Goal: Transaction & Acquisition: Purchase product/service

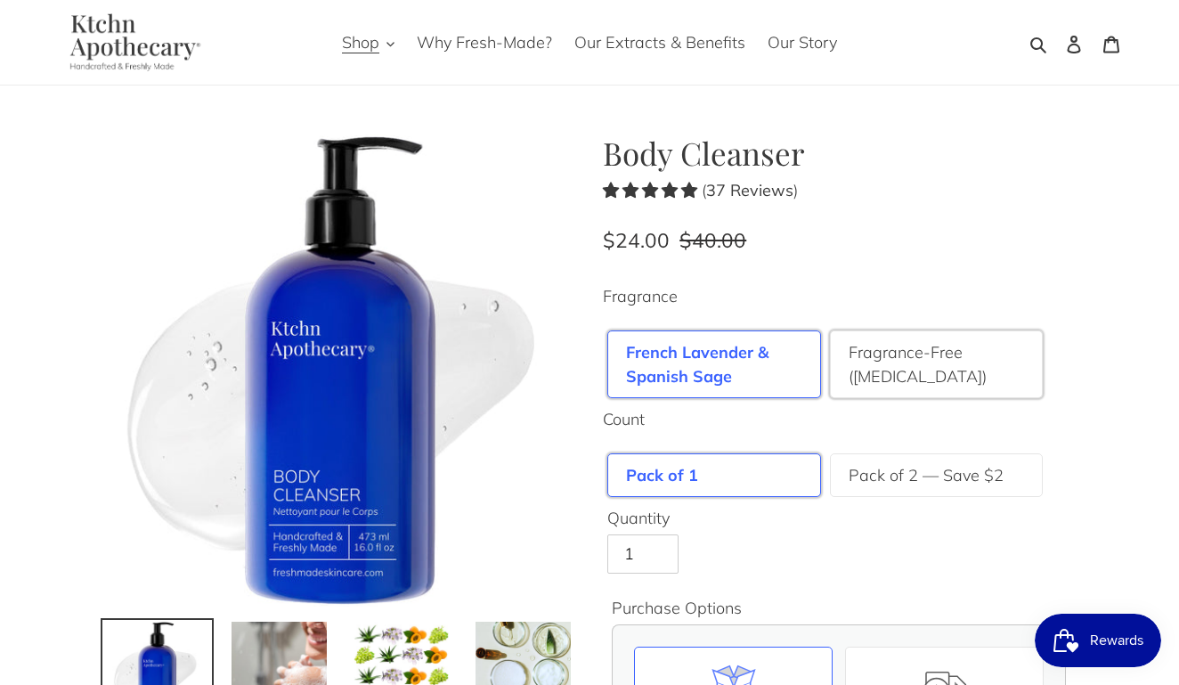
click at [920, 383] on label "Fragrance-Free ([MEDICAL_DATA])" at bounding box center [937, 364] width 176 height 48
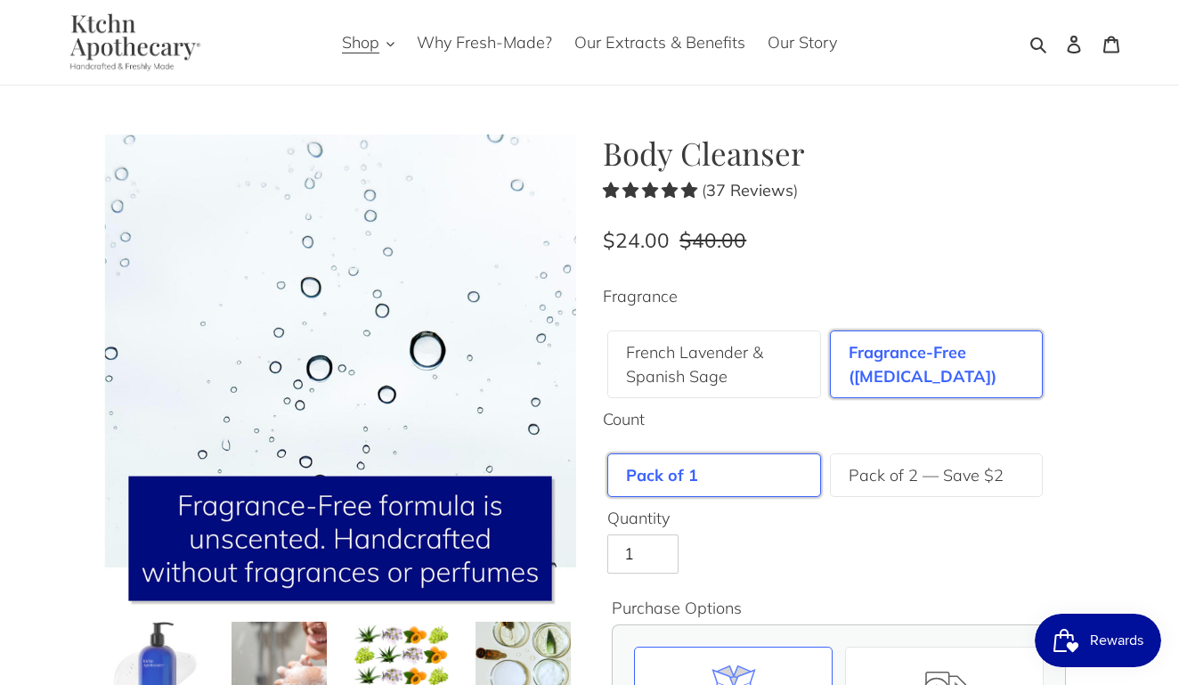
click at [193, 642] on img at bounding box center [157, 669] width 99 height 99
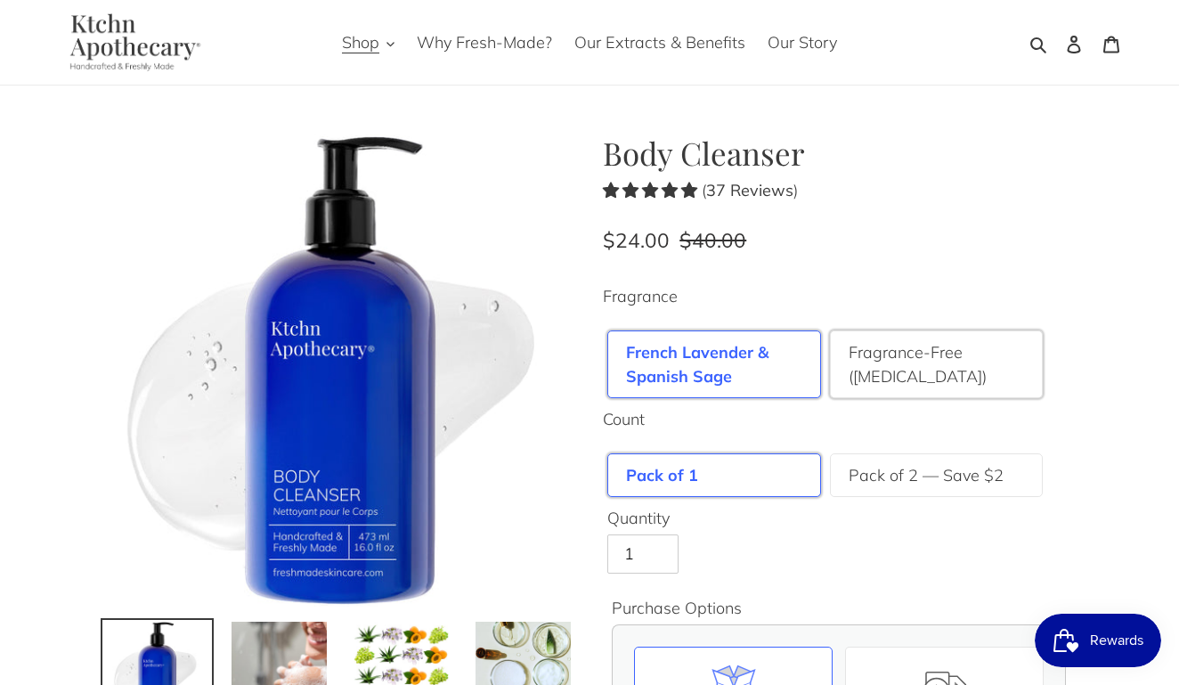
click at [892, 363] on label "Fragrance-Free ([MEDICAL_DATA])" at bounding box center [937, 364] width 176 height 48
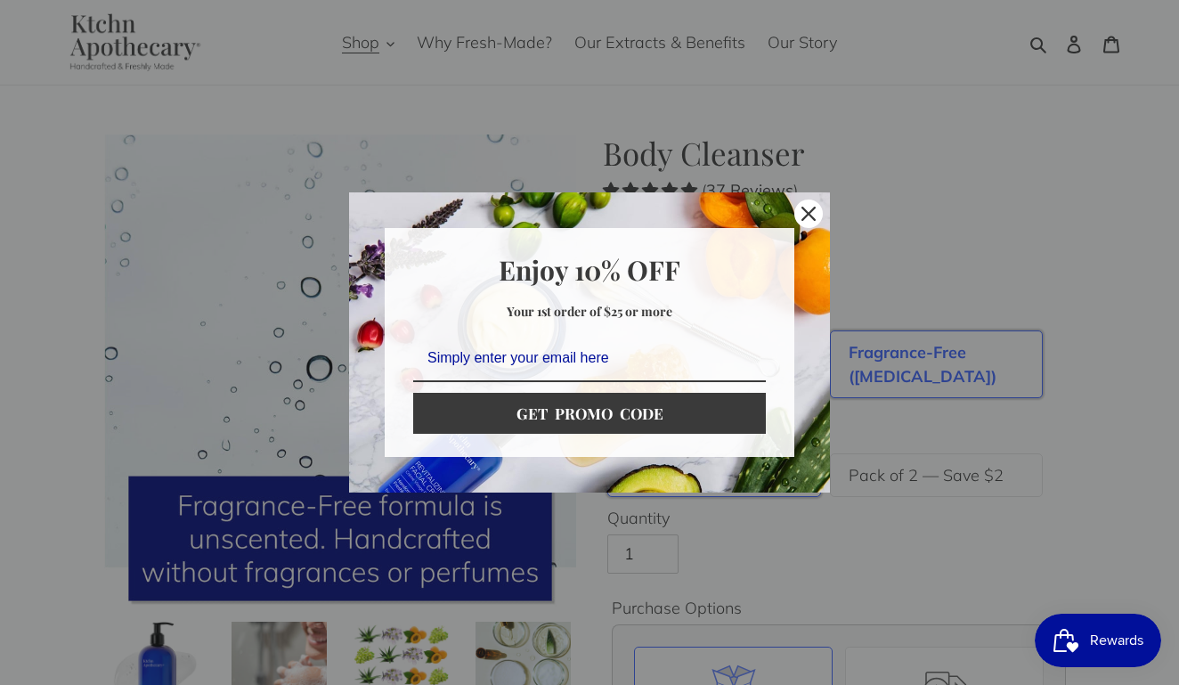
click at [892, 363] on div "Marketing offer form" at bounding box center [589, 342] width 1179 height 685
click at [808, 224] on div "Close" at bounding box center [809, 214] width 29 height 29
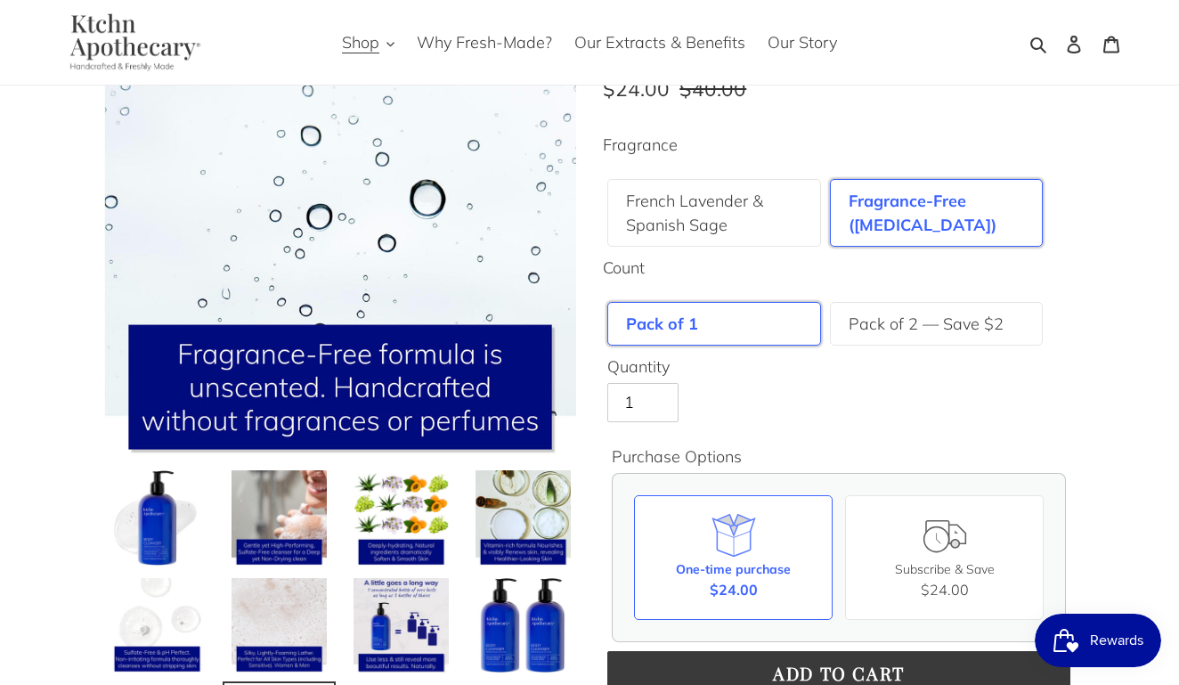
scroll to position [177, 0]
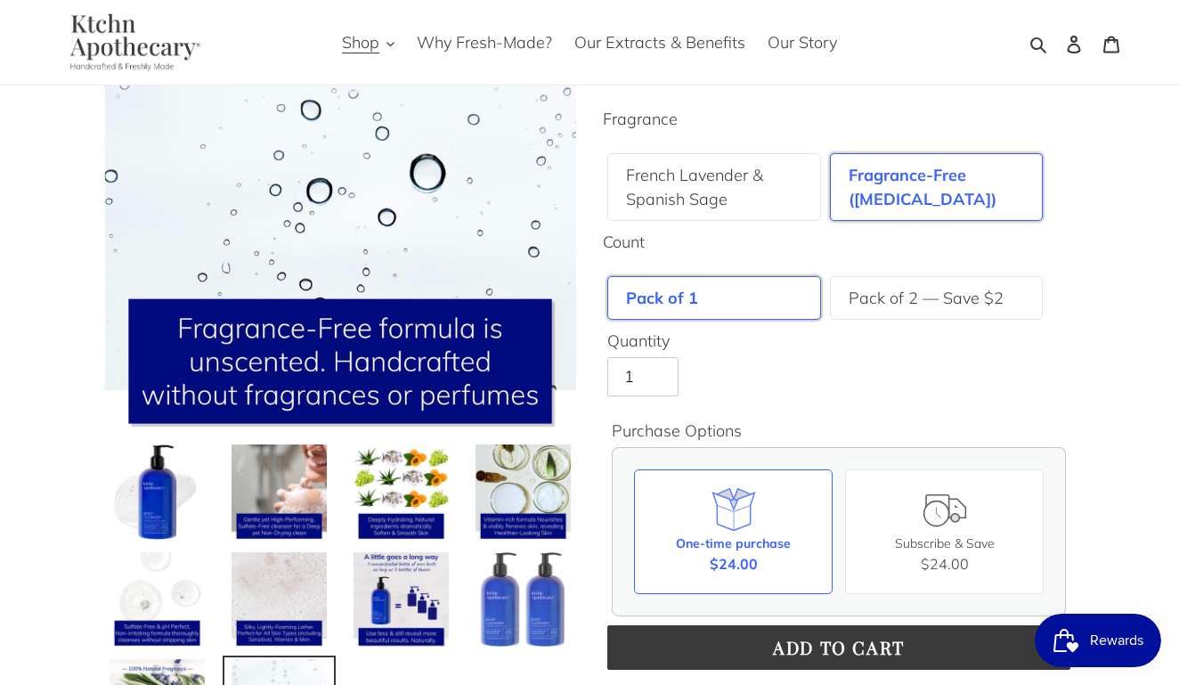
click at [523, 581] on img at bounding box center [523, 600] width 99 height 99
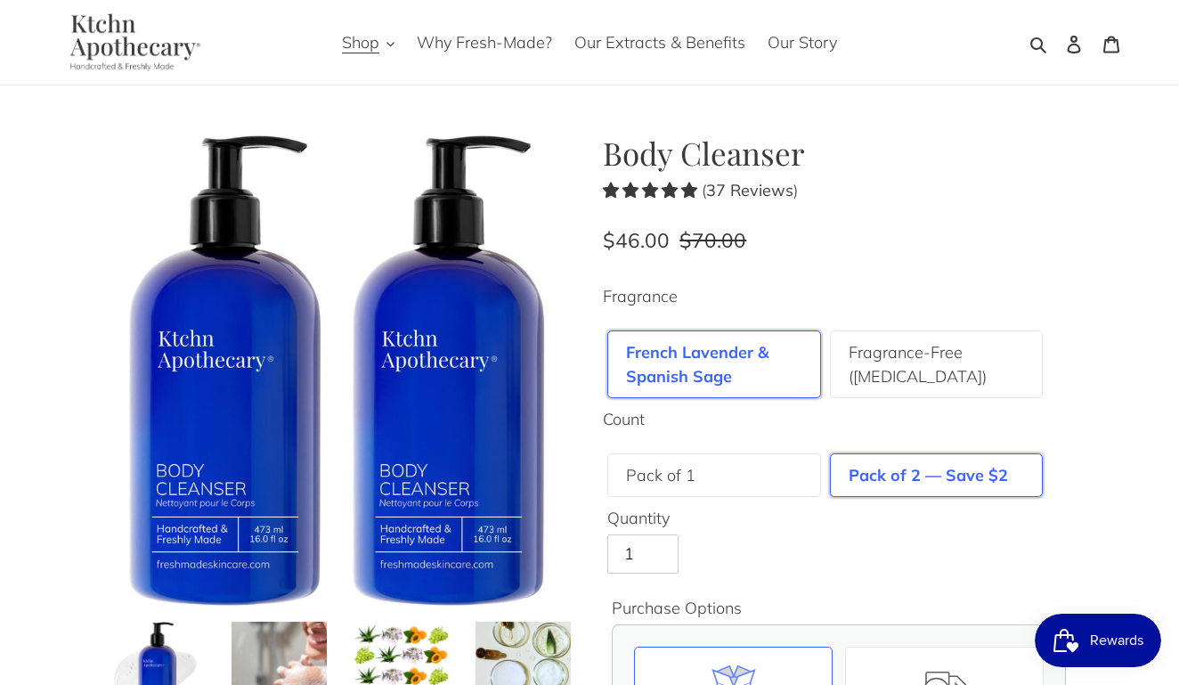
scroll to position [1, 0]
click at [750, 463] on div "Pack of 1" at bounding box center [715, 475] width 214 height 44
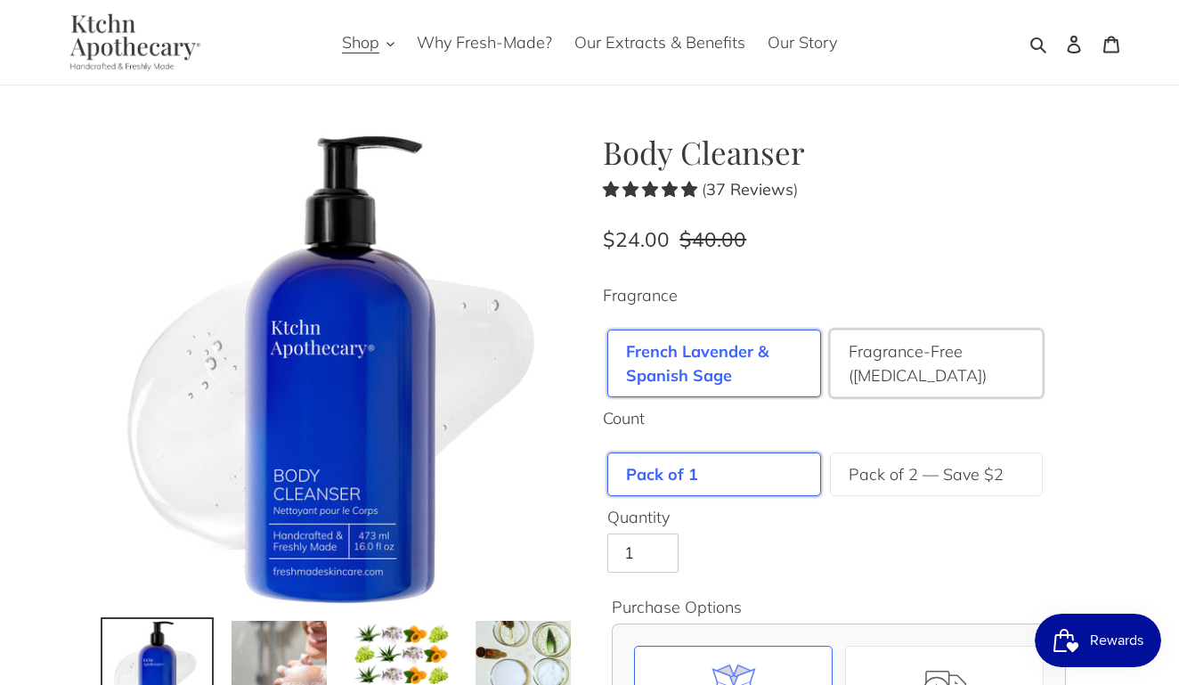
click at [913, 376] on label "Fragrance-Free ([MEDICAL_DATA])" at bounding box center [937, 363] width 176 height 48
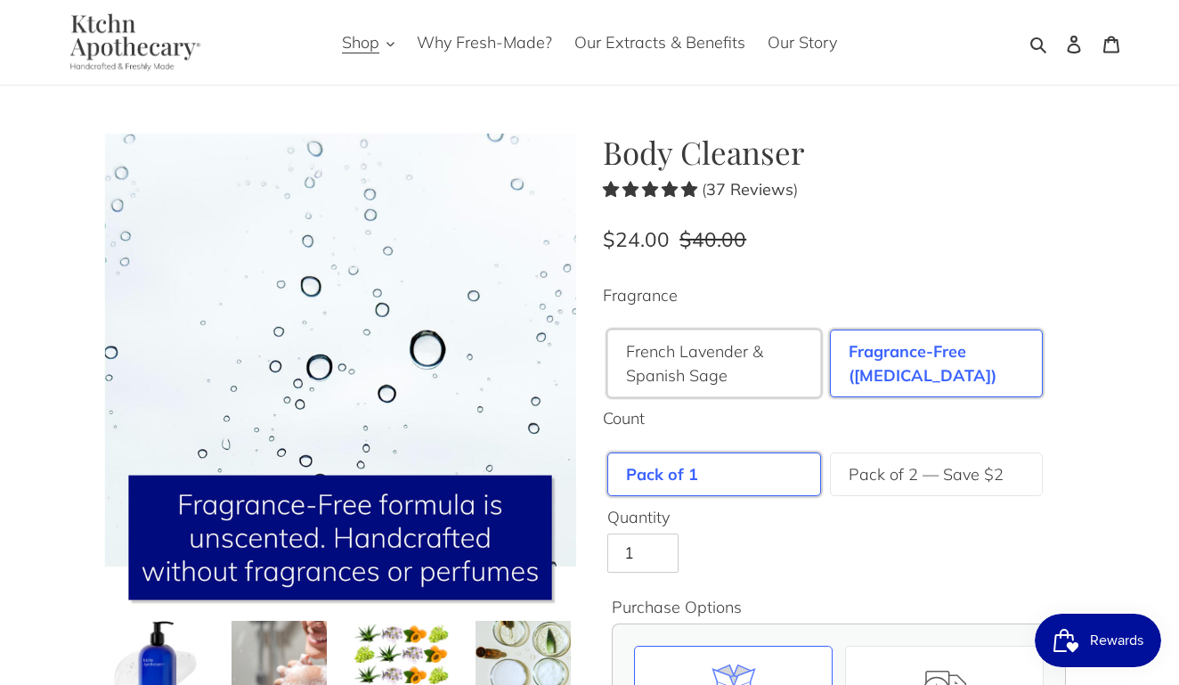
click at [724, 374] on label "French Lavender & Spanish Sage" at bounding box center [714, 363] width 176 height 48
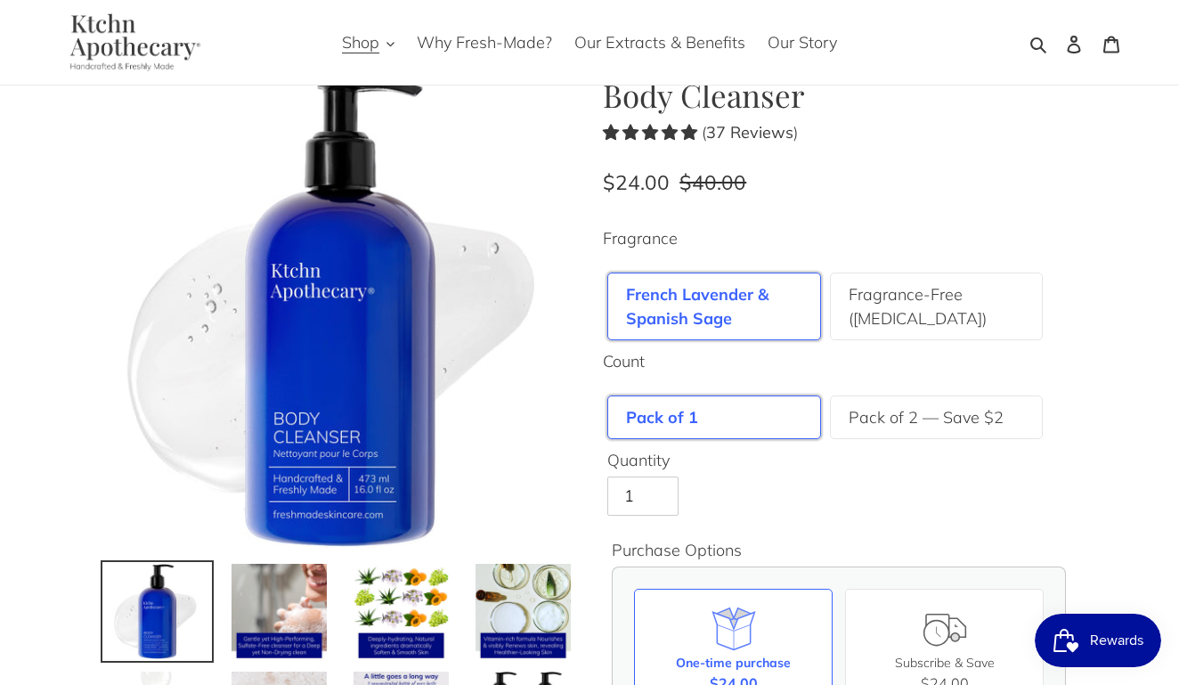
scroll to position [66, 0]
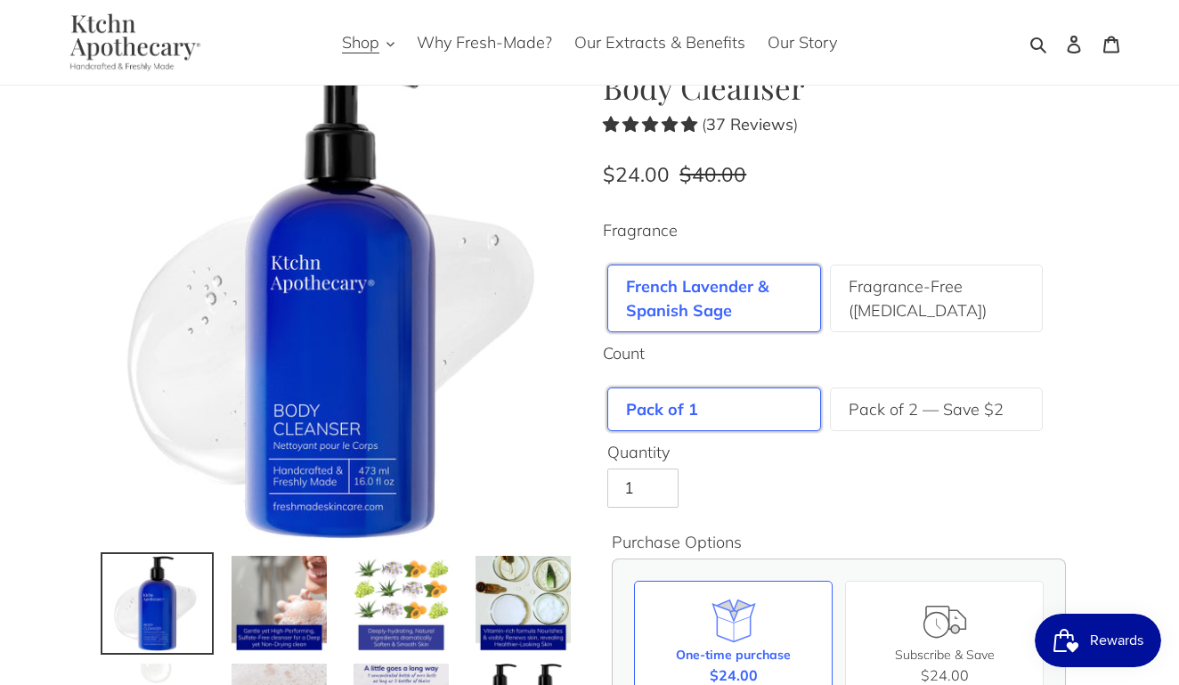
click at [404, 559] on img at bounding box center [401, 603] width 99 height 99
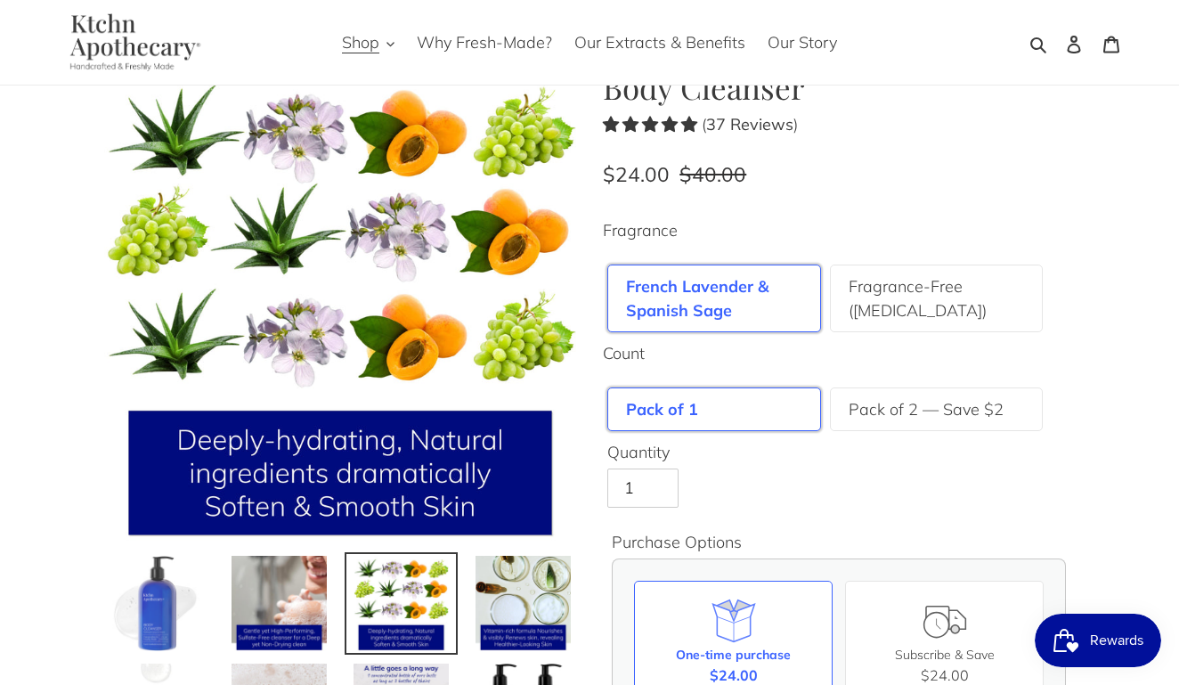
click at [169, 586] on img at bounding box center [157, 603] width 99 height 99
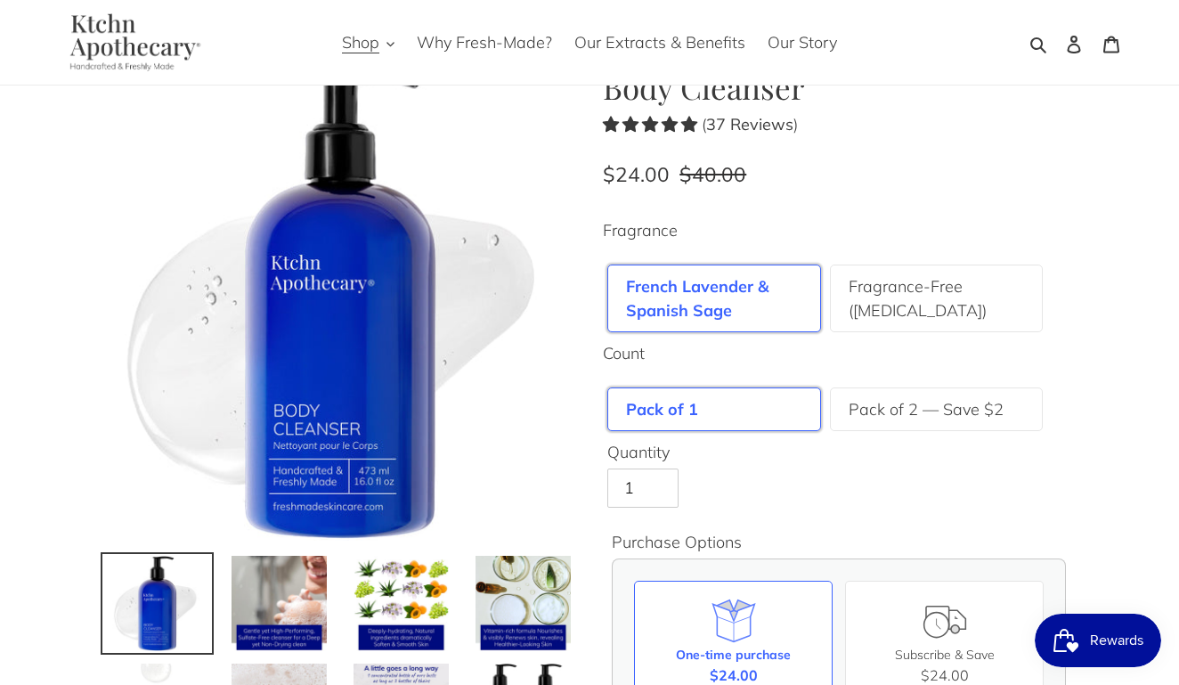
click at [697, 156] on div "Body Cleanser ( 37 Reviews ) Regular price $40.00 Sale price $24.00 Regular pri…" at bounding box center [839, 605] width 472 height 1073
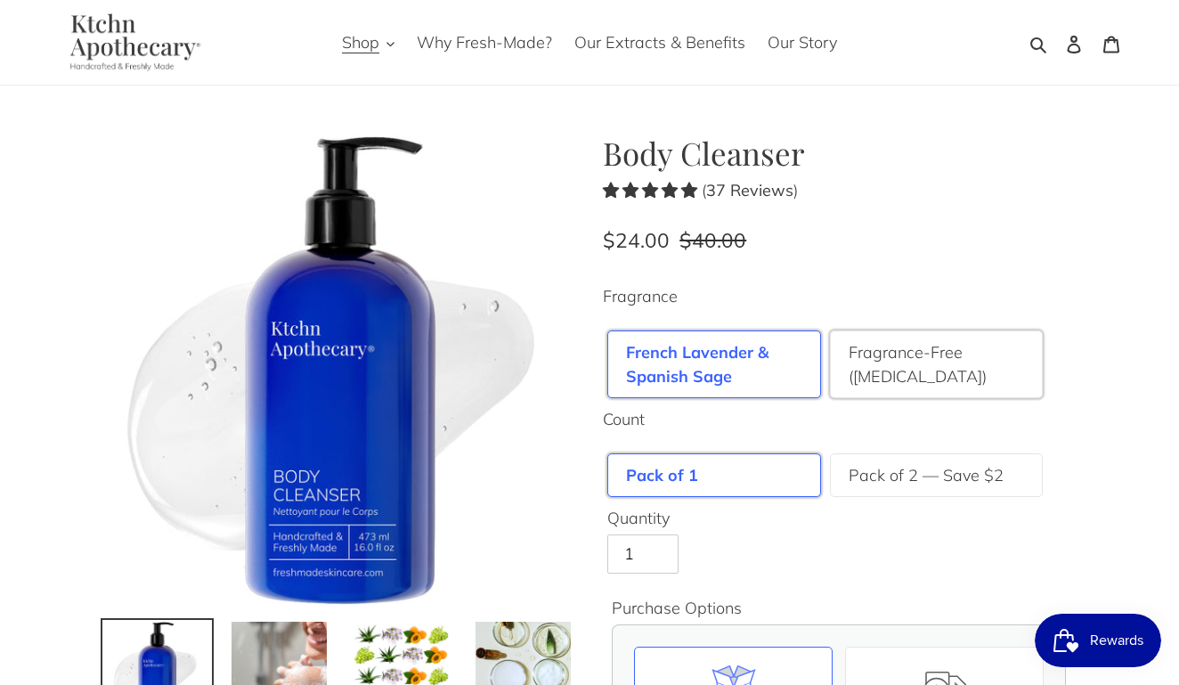
click at [856, 363] on label "Fragrance-Free ([MEDICAL_DATA])" at bounding box center [937, 364] width 176 height 48
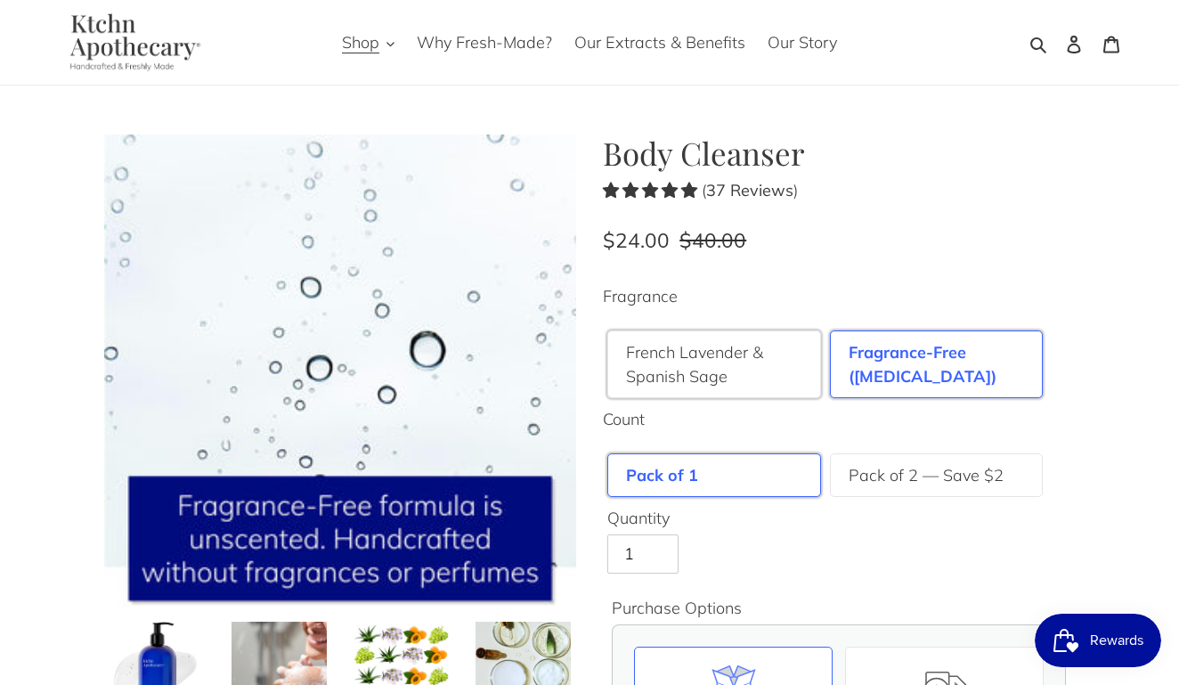
scroll to position [-1, 0]
click at [739, 365] on label "French Lavender & Spanish Sage" at bounding box center [714, 364] width 176 height 48
